Goal: Subscribe to service/newsletter

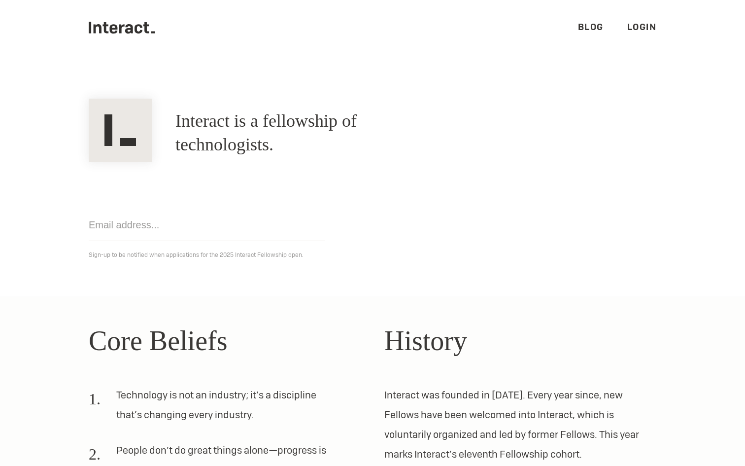
scroll to position [14, 0]
click at [203, 231] on input "email" at bounding box center [207, 225] width 237 height 32
type input "[EMAIL_ADDRESS]"
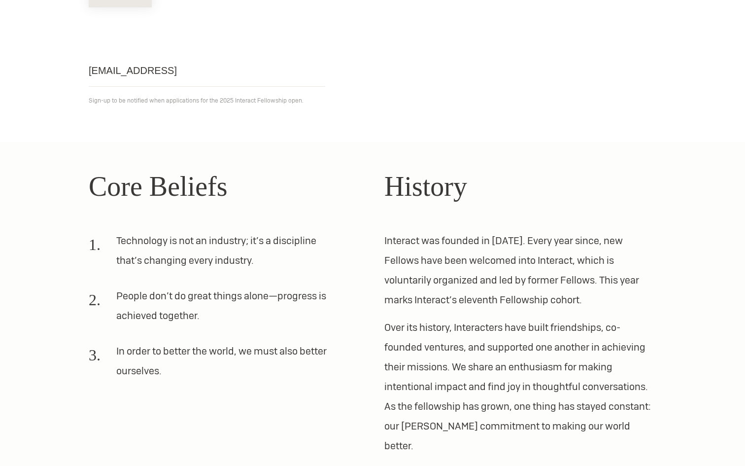
scroll to position [204, 0]
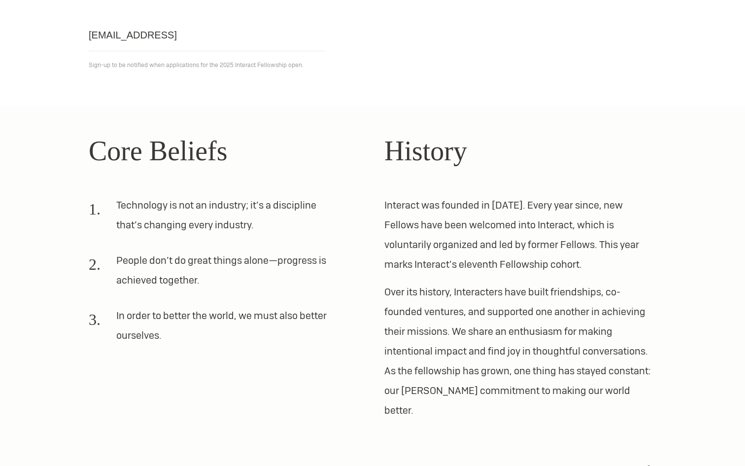
click input "Get notified" at bounding box center [0, 0] width 0 height 0
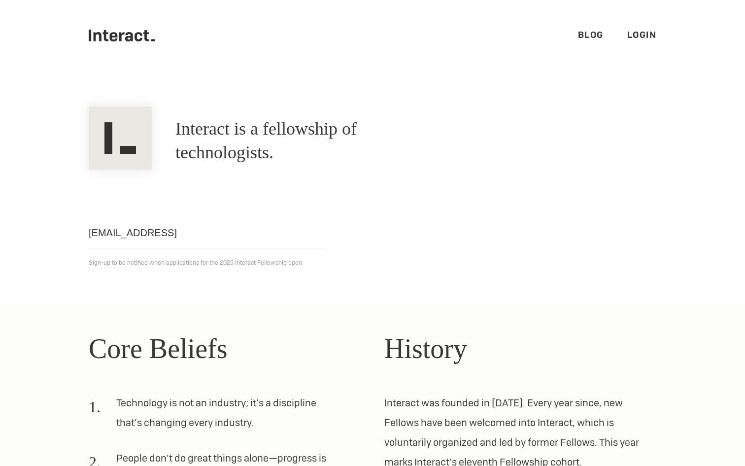
scroll to position [0, 0]
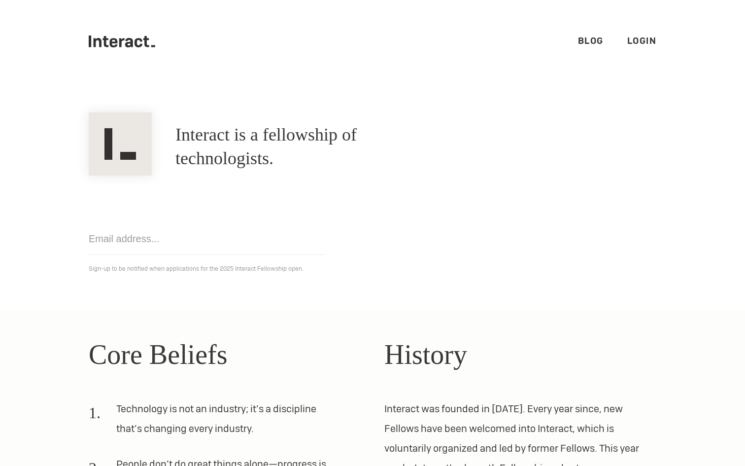
click at [589, 40] on link "Blog" at bounding box center [591, 40] width 26 height 11
